Goal: Task Accomplishment & Management: Use online tool/utility

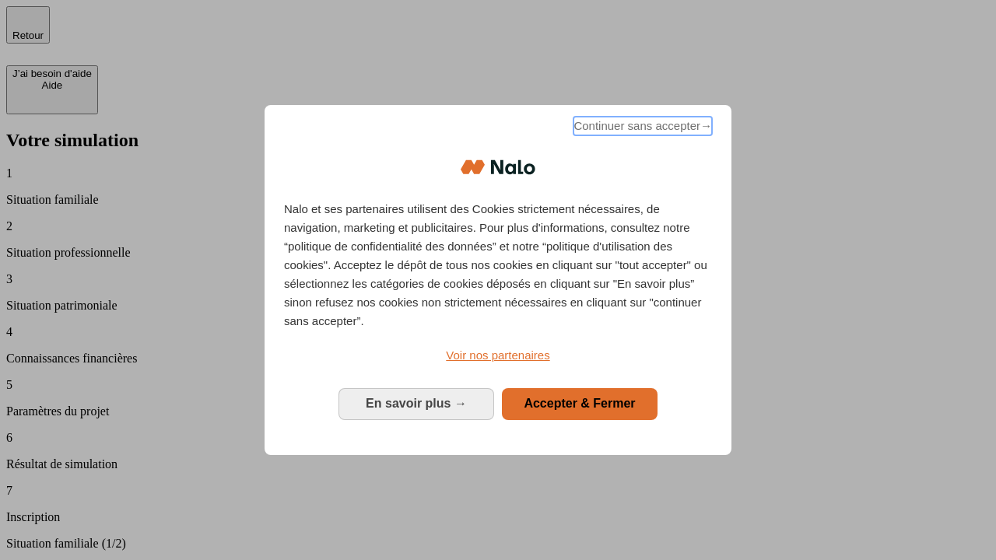
click at [641, 128] on span "Continuer sans accepter →" at bounding box center [642, 126] width 138 height 19
